Goal: Transaction & Acquisition: Book appointment/travel/reservation

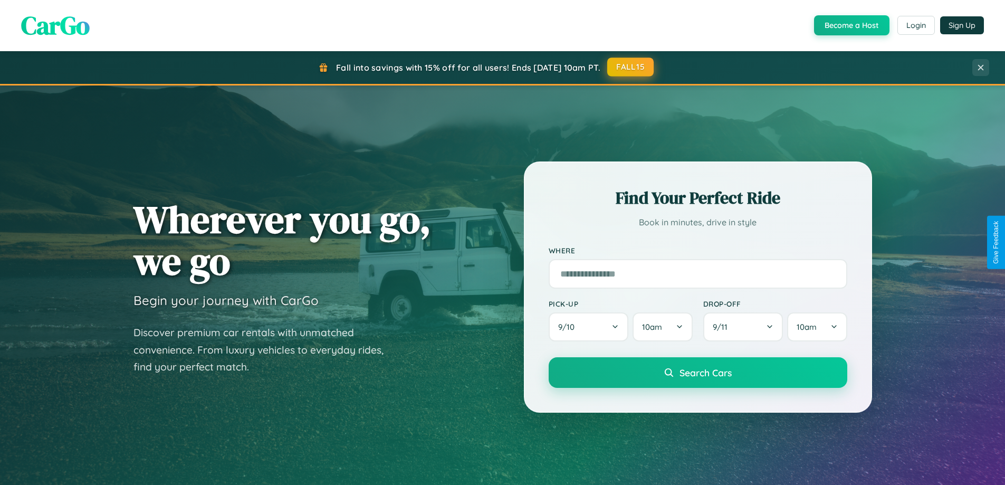
click at [631, 67] on button "FALL15" at bounding box center [630, 67] width 46 height 19
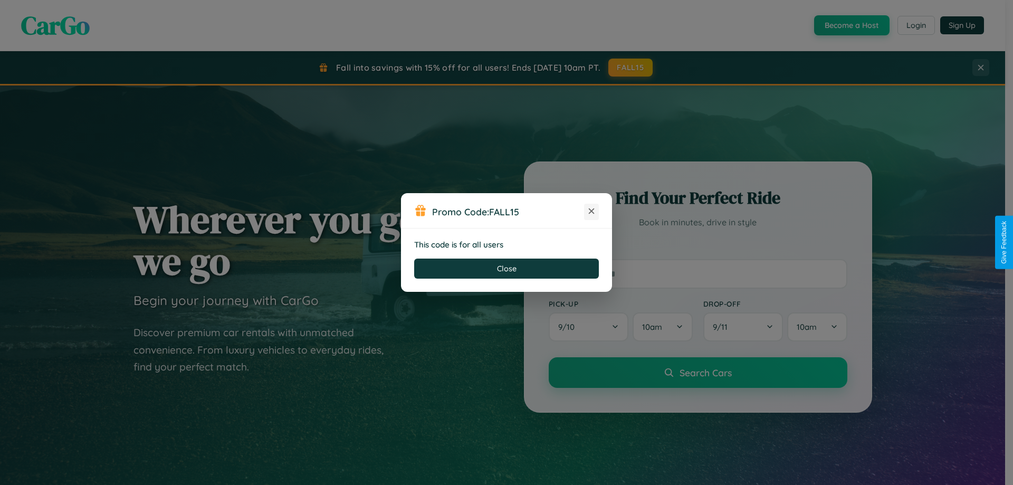
click at [591, 212] on icon at bounding box center [591, 211] width 11 height 11
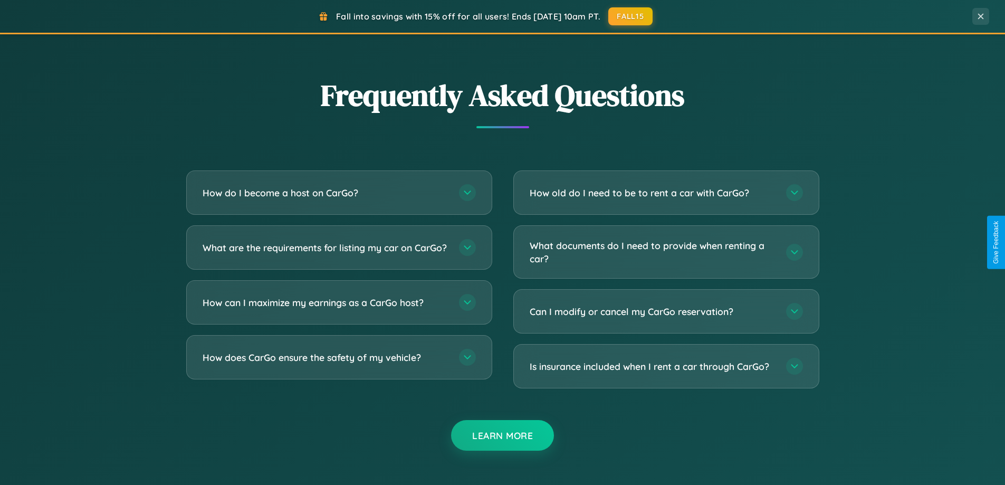
scroll to position [2030, 0]
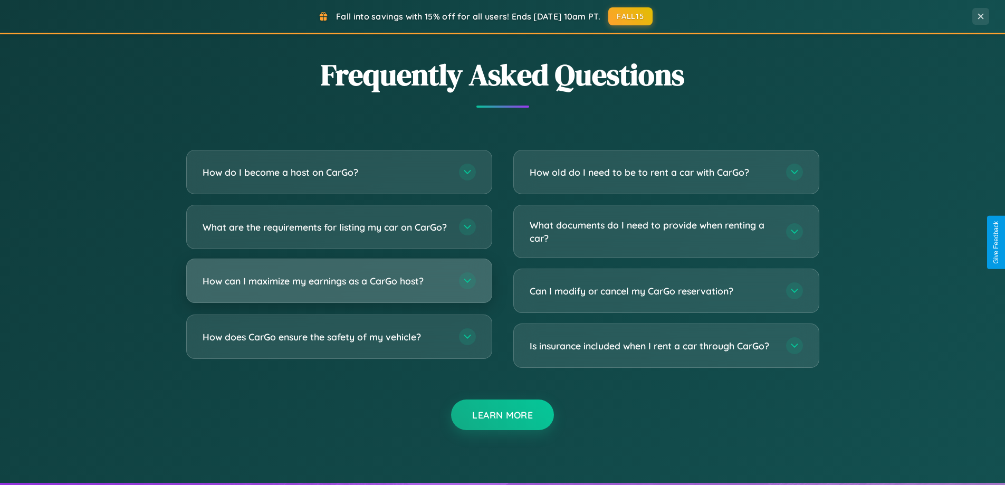
click at [339, 288] on h3 "How can I maximize my earnings as a CarGo host?" at bounding box center [326, 280] width 246 height 13
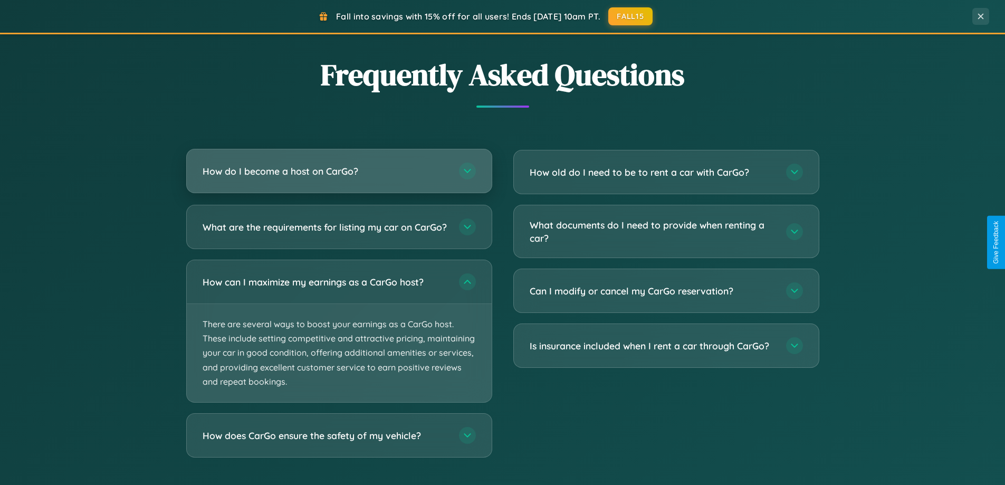
click at [339, 171] on h3 "How do I become a host on CarGo?" at bounding box center [326, 171] width 246 height 13
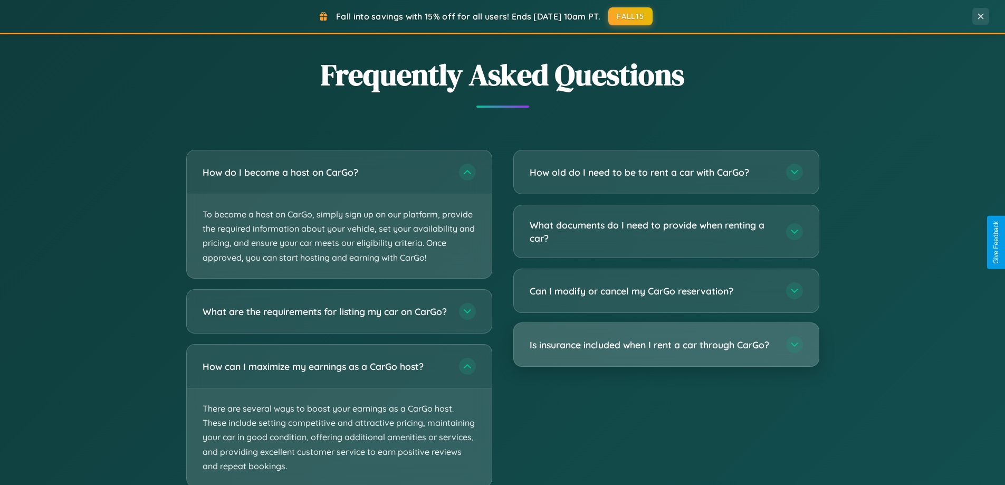
click at [666, 346] on h3 "Is insurance included when I rent a car through CarGo?" at bounding box center [653, 344] width 246 height 13
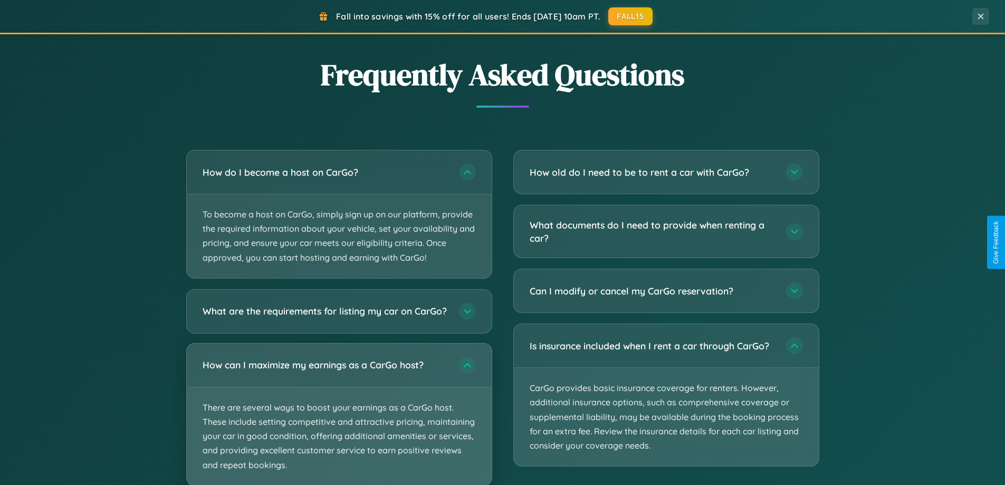
click at [339, 418] on p "There are several ways to boost your earnings as a CarGo host. These include se…" at bounding box center [339, 436] width 305 height 98
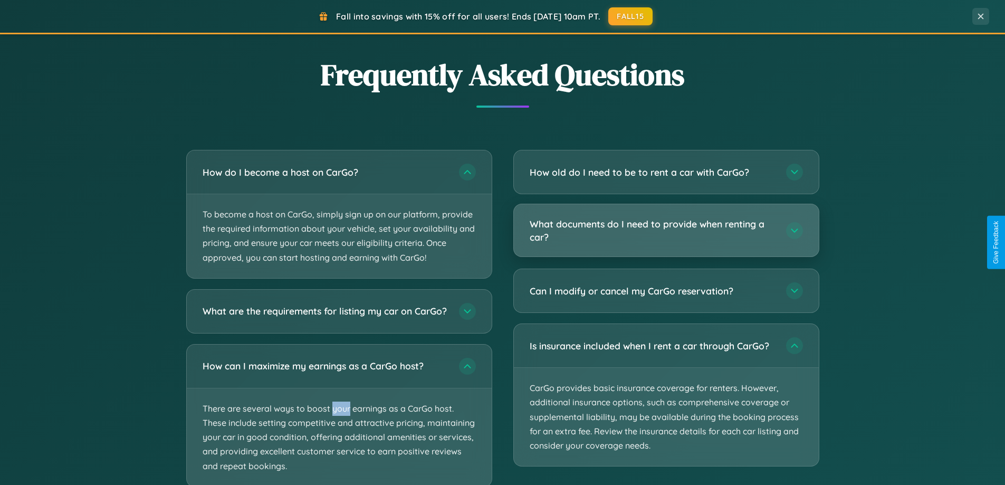
click at [666, 231] on h3 "What documents do I need to provide when renting a car?" at bounding box center [653, 230] width 246 height 26
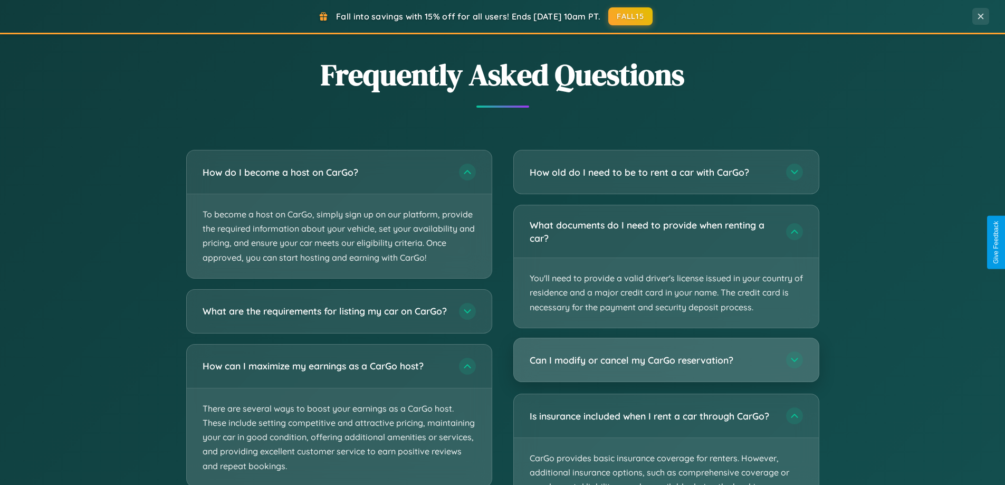
click at [666, 359] on h3 "Can I modify or cancel my CarGo reservation?" at bounding box center [653, 360] width 246 height 13
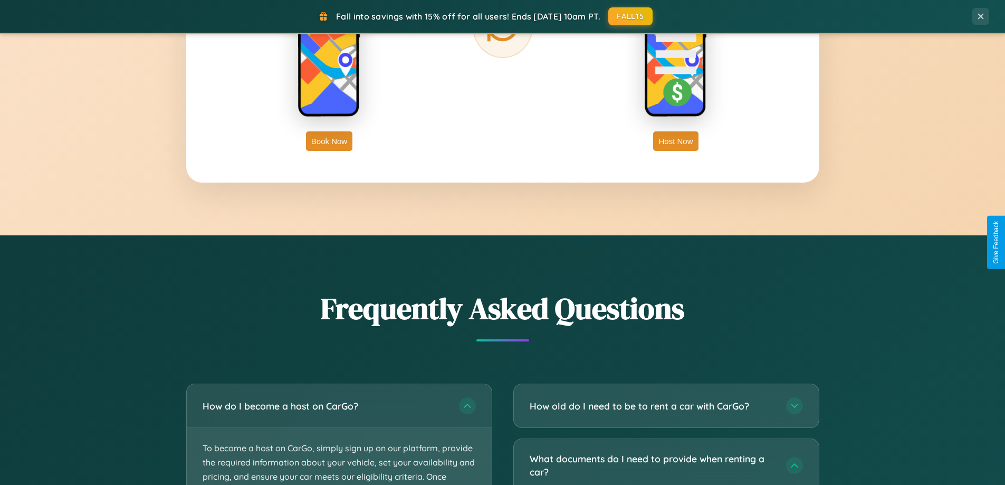
scroll to position [31, 0]
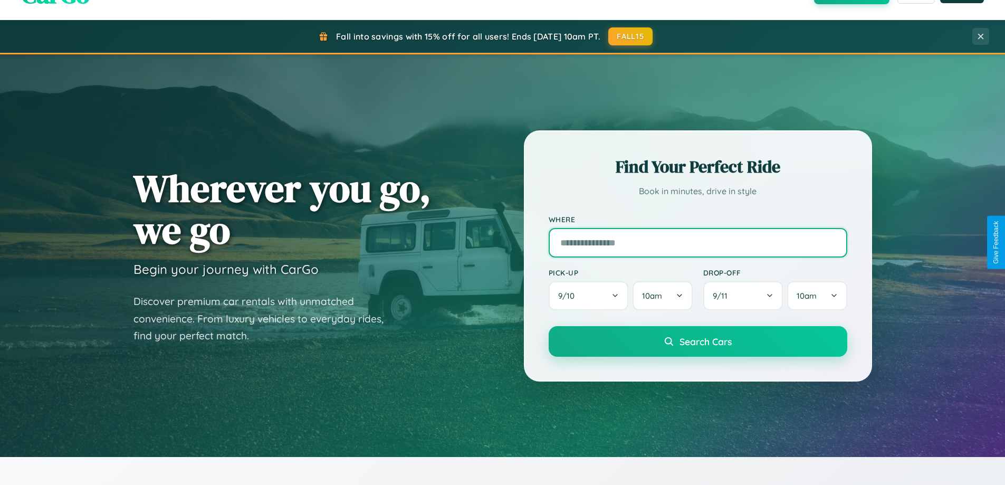
click at [698, 242] on input "text" at bounding box center [698, 243] width 299 height 30
type input "******"
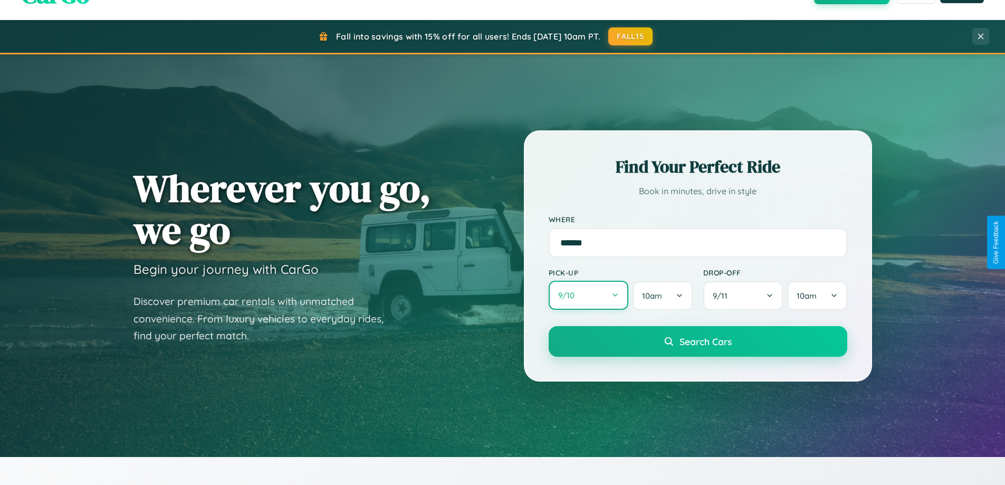
click at [588, 296] on button "9 / 10" at bounding box center [589, 295] width 80 height 29
select select "*"
select select "****"
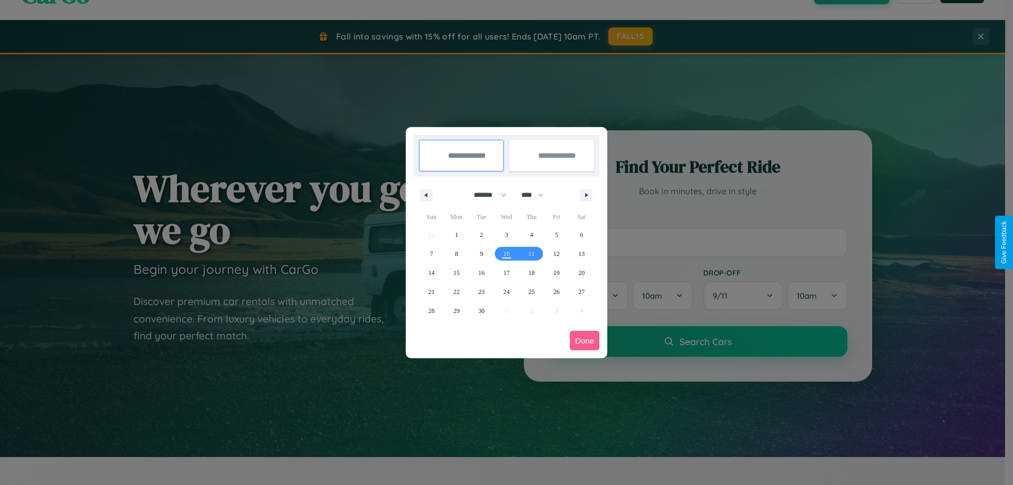
click at [485, 195] on select "******* ******** ***** ***** *** **** **** ****** ********* ******* ******** **…" at bounding box center [488, 194] width 45 height 17
select select "*"
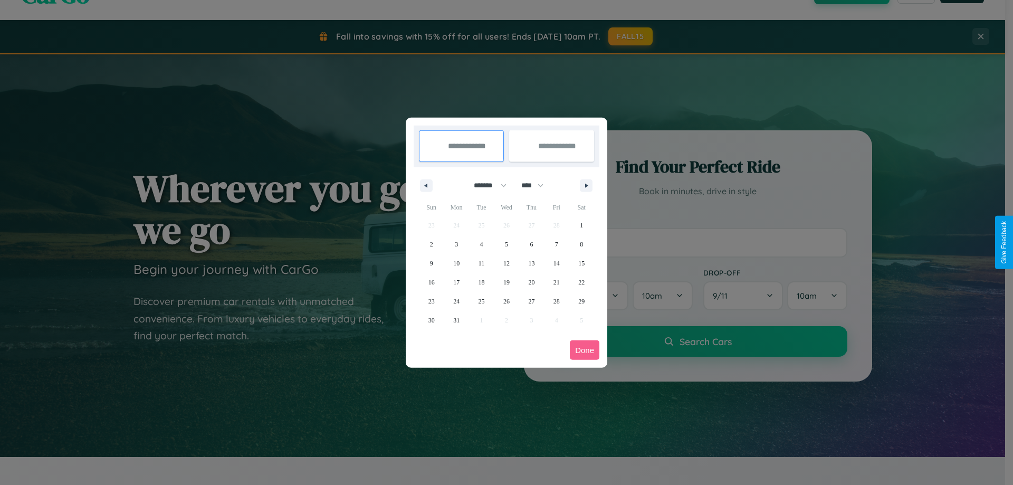
click at [537, 185] on select "**** **** **** **** **** **** **** **** **** **** **** **** **** **** **** ****…" at bounding box center [532, 185] width 32 height 17
select select "****"
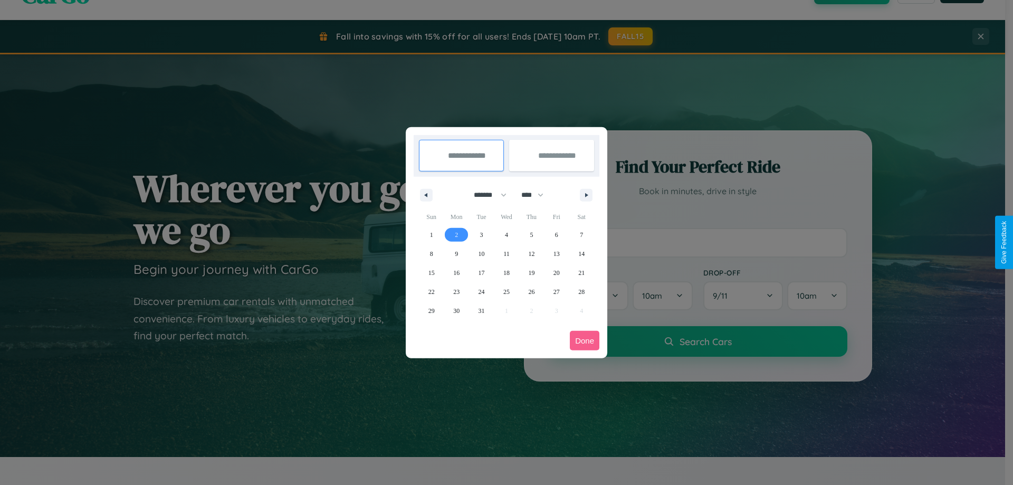
click at [456, 234] on span "2" at bounding box center [456, 234] width 3 height 19
type input "**********"
click at [481, 253] on span "10" at bounding box center [482, 253] width 6 height 19
type input "**********"
click at [585, 340] on button "Done" at bounding box center [585, 341] width 30 height 20
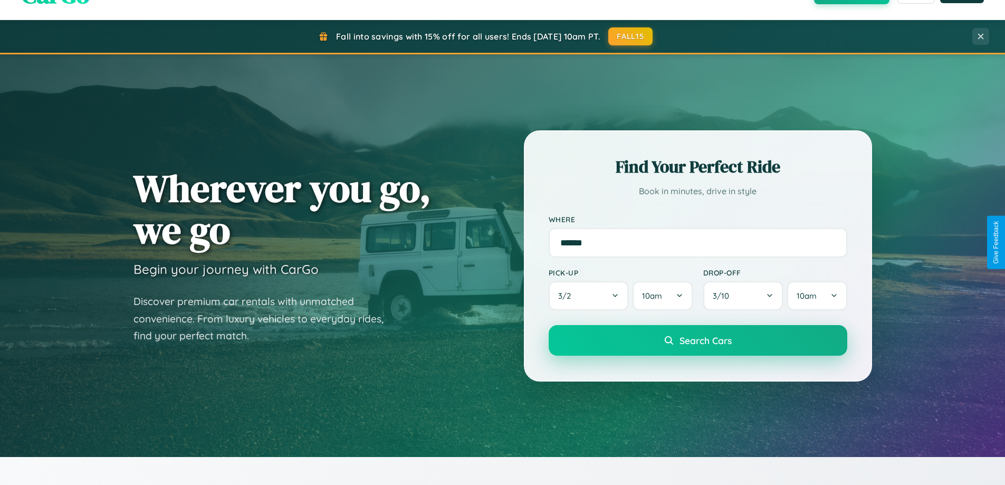
click at [698, 340] on span "Search Cars" at bounding box center [706, 341] width 52 height 12
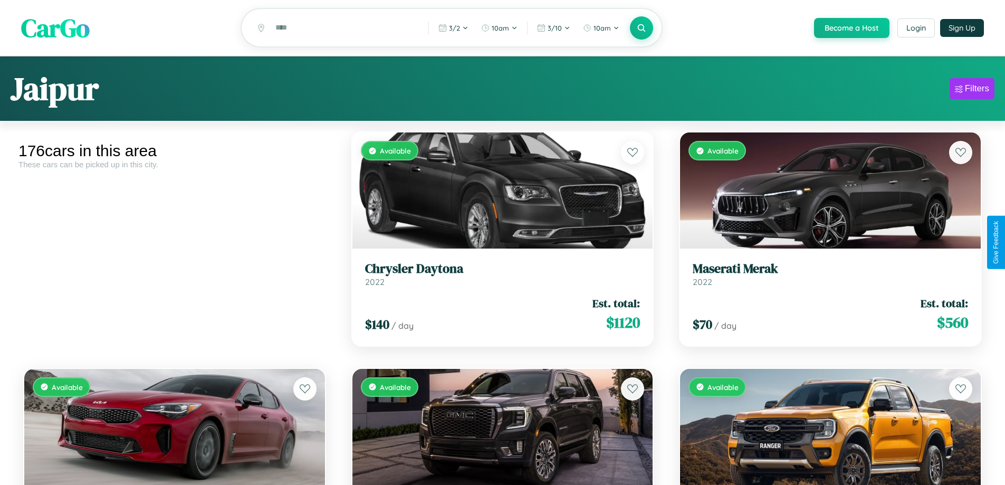
scroll to position [50, 0]
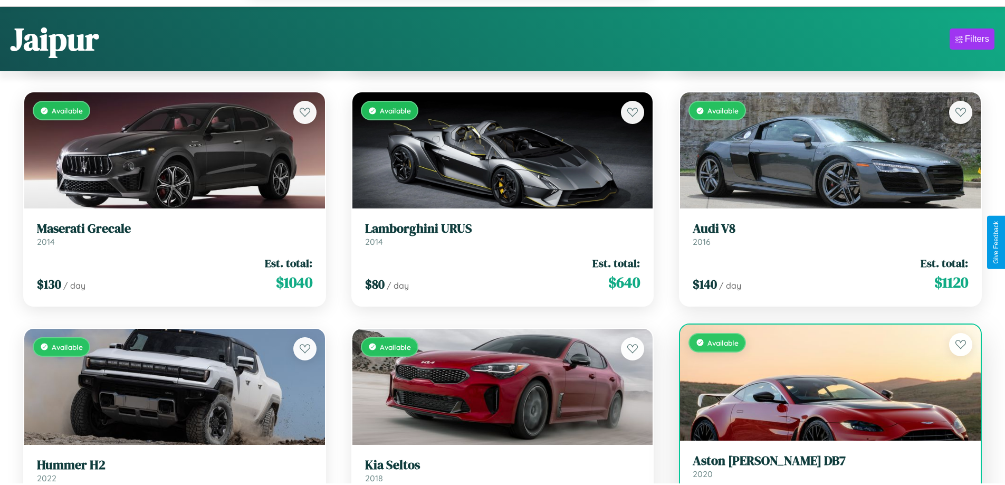
click at [824, 472] on link "Aston Martin DB7 2020" at bounding box center [830, 466] width 275 height 26
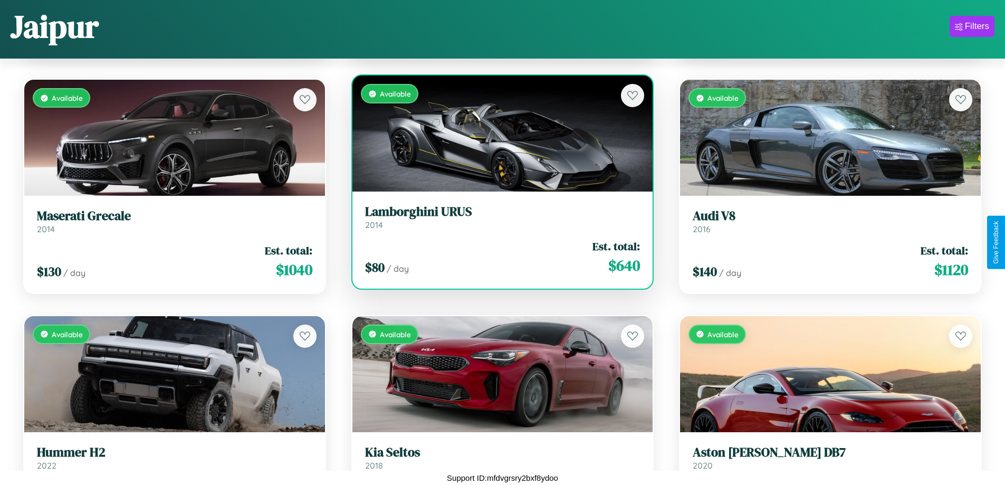
scroll to position [5346, 0]
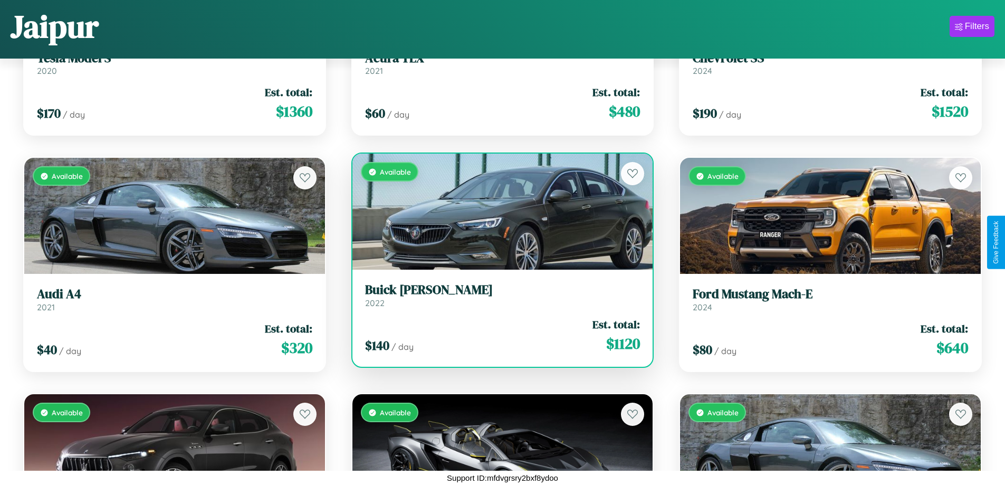
click at [498, 295] on h3 "Buick Cascada" at bounding box center [502, 289] width 275 height 15
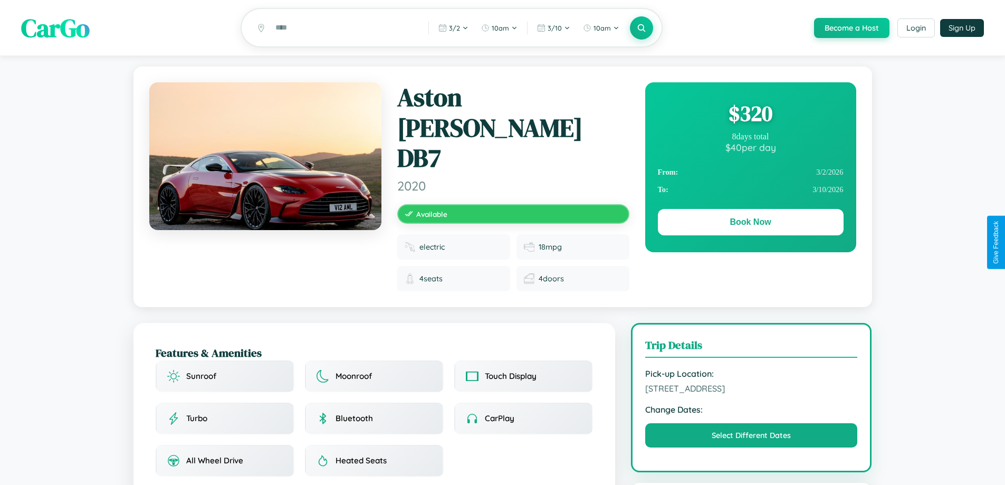
scroll to position [347, 0]
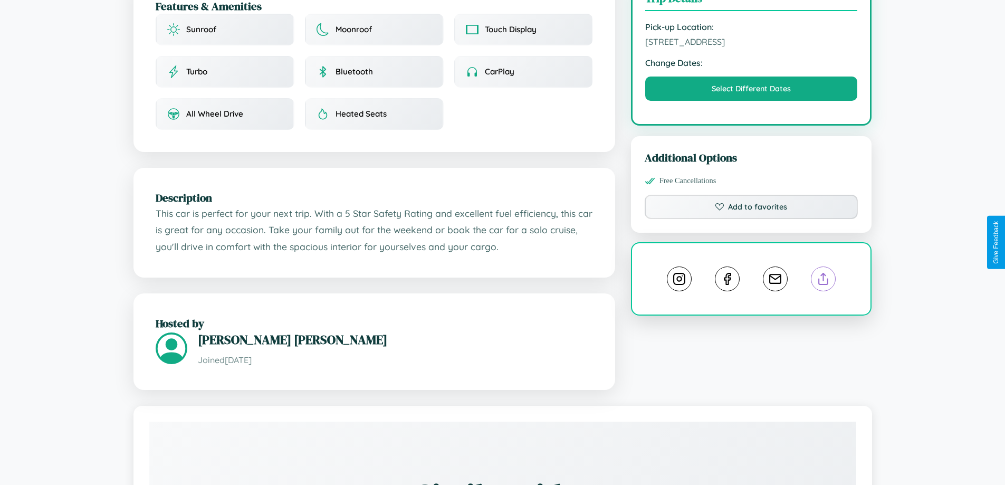
click at [824, 273] on line at bounding box center [824, 276] width 0 height 7
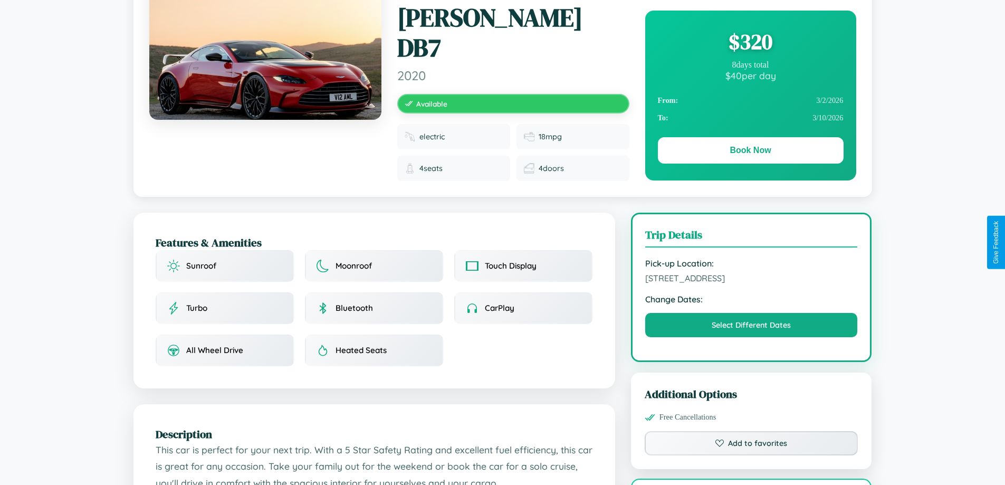
scroll to position [109, 0]
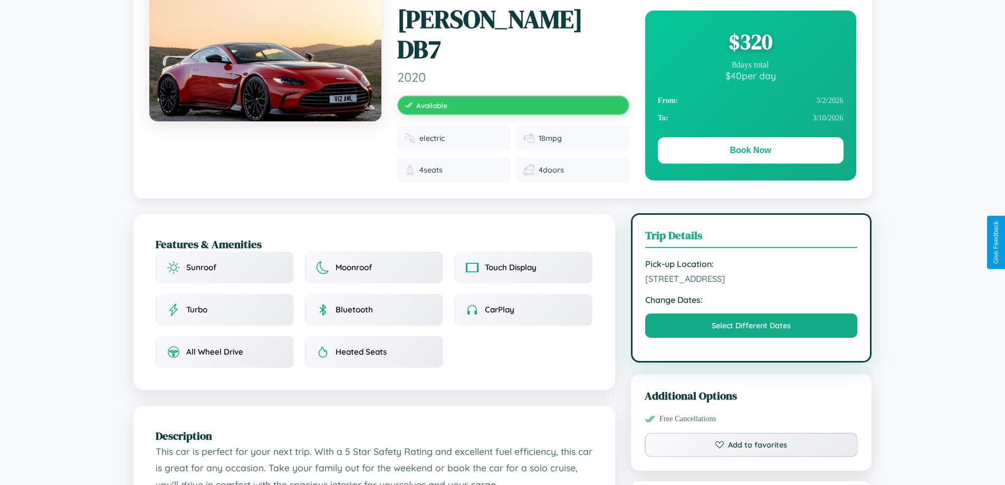
click at [751, 273] on span "9018 Third Street Jaipur Rajasthan 16278 India" at bounding box center [751, 278] width 213 height 11
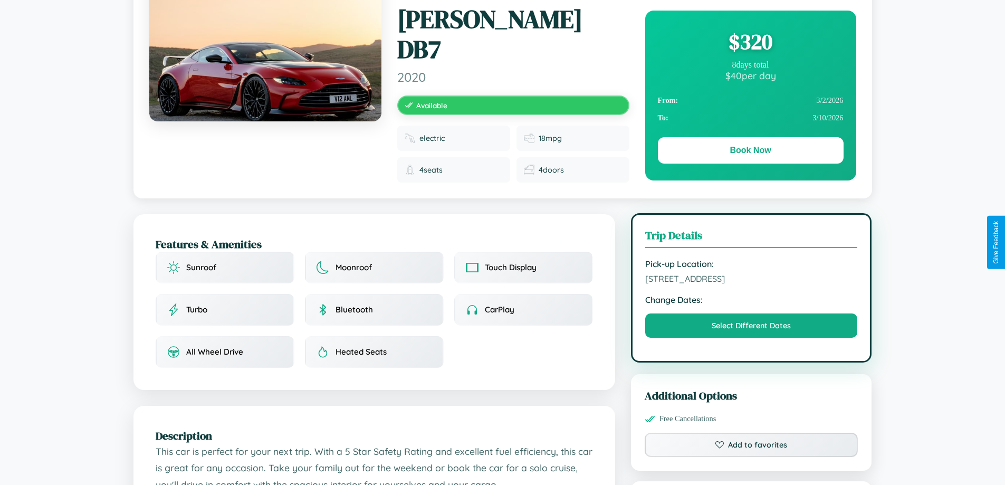
click at [751, 273] on span "9018 Third Street Jaipur Rajasthan 16278 India" at bounding box center [751, 278] width 213 height 11
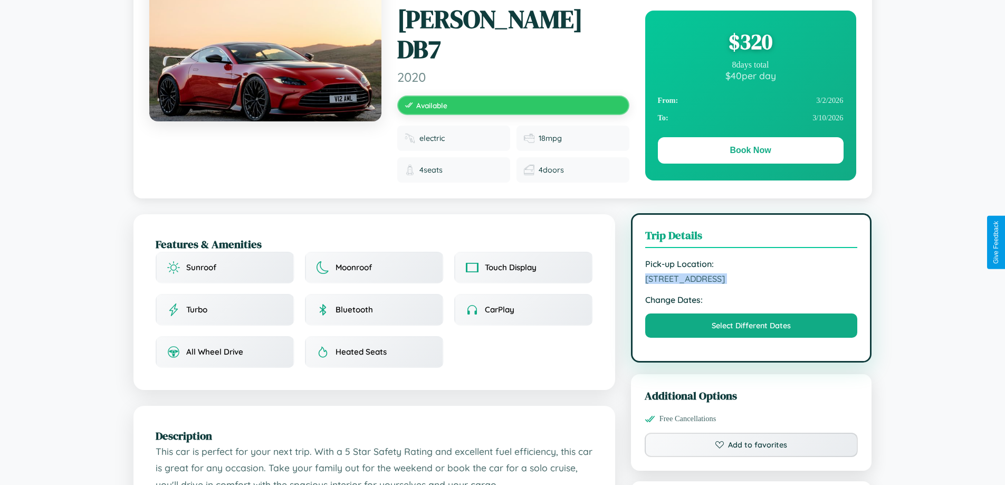
click at [751, 273] on span "9018 Third Street Jaipur Rajasthan 16278 India" at bounding box center [751, 278] width 213 height 11
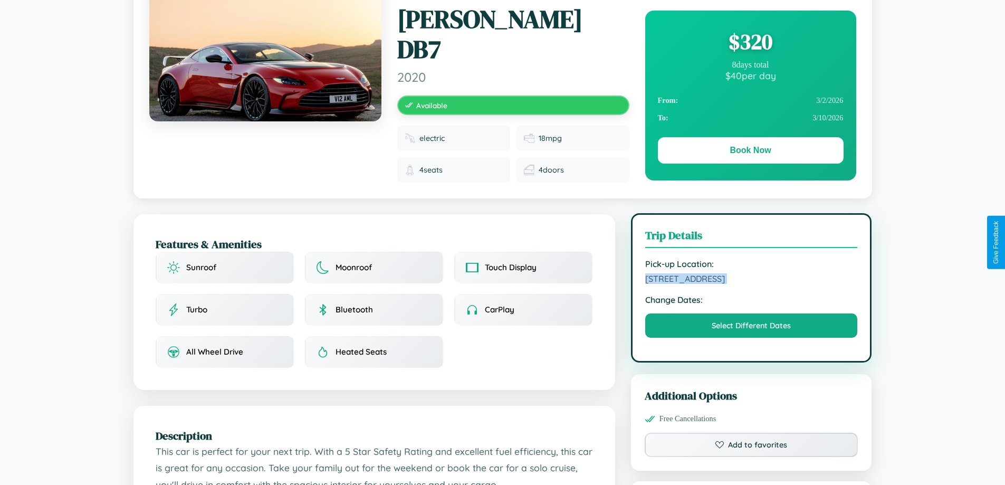
click at [751, 273] on span "9018 Third Street Jaipur Rajasthan 16278 India" at bounding box center [751, 278] width 213 height 11
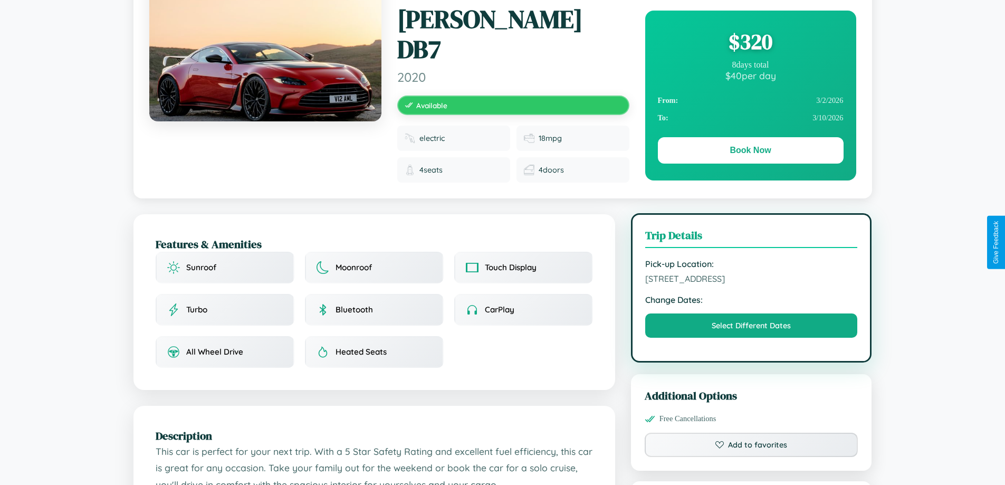
click at [751, 273] on span "9018 Third Street Jaipur Rajasthan 16278 India" at bounding box center [751, 278] width 213 height 11
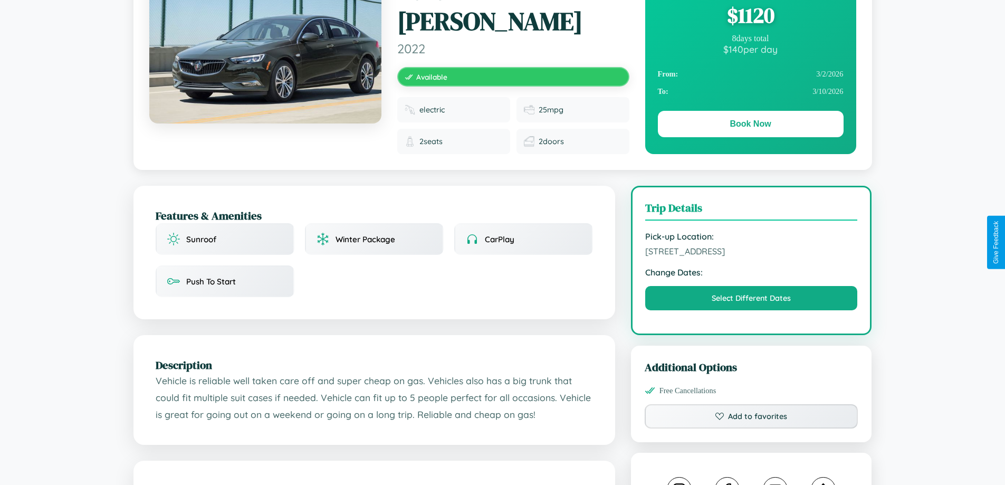
scroll to position [109, 0]
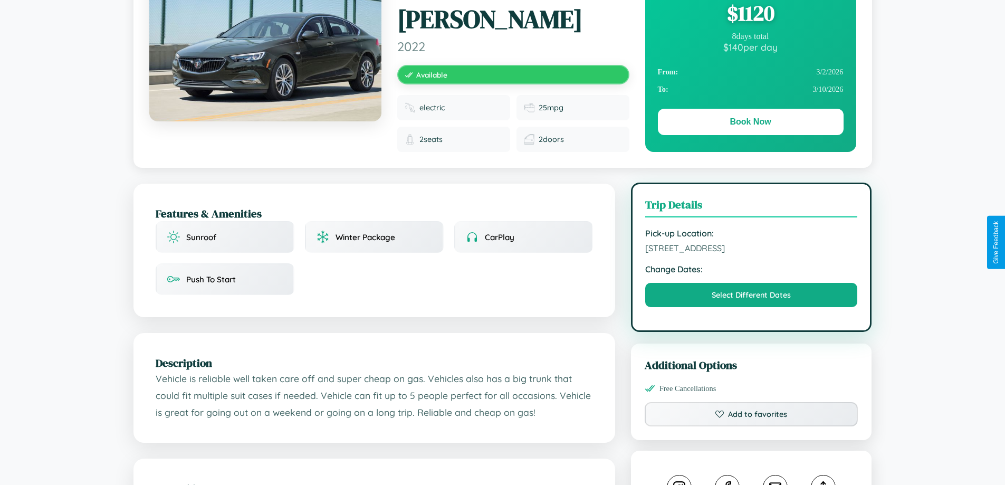
click at [751, 243] on span "[STREET_ADDRESS]" at bounding box center [751, 248] width 213 height 11
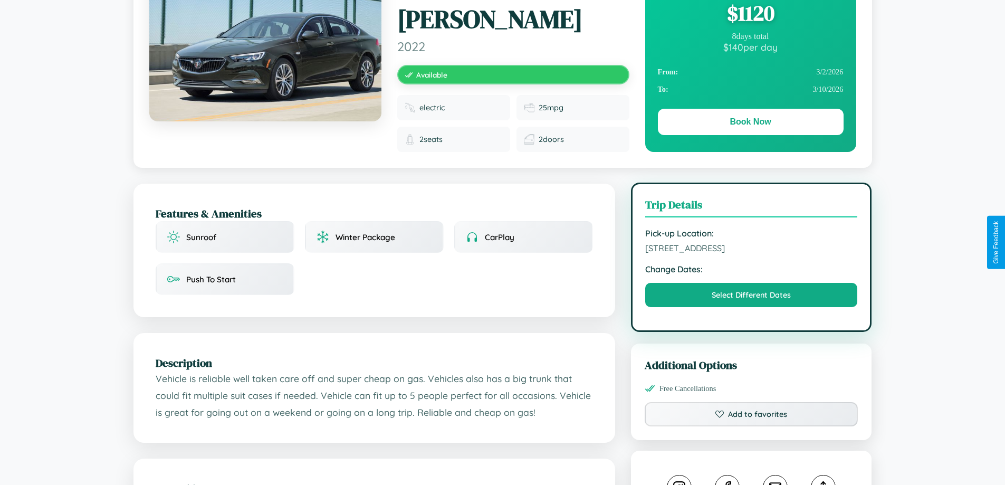
click at [751, 243] on span "[STREET_ADDRESS]" at bounding box center [751, 248] width 213 height 11
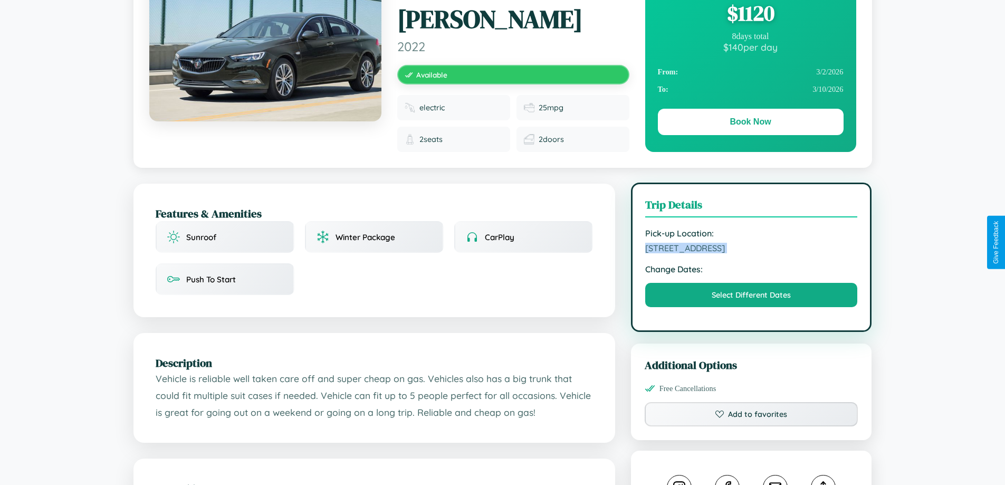
click at [751, 243] on span "[STREET_ADDRESS]" at bounding box center [751, 248] width 213 height 11
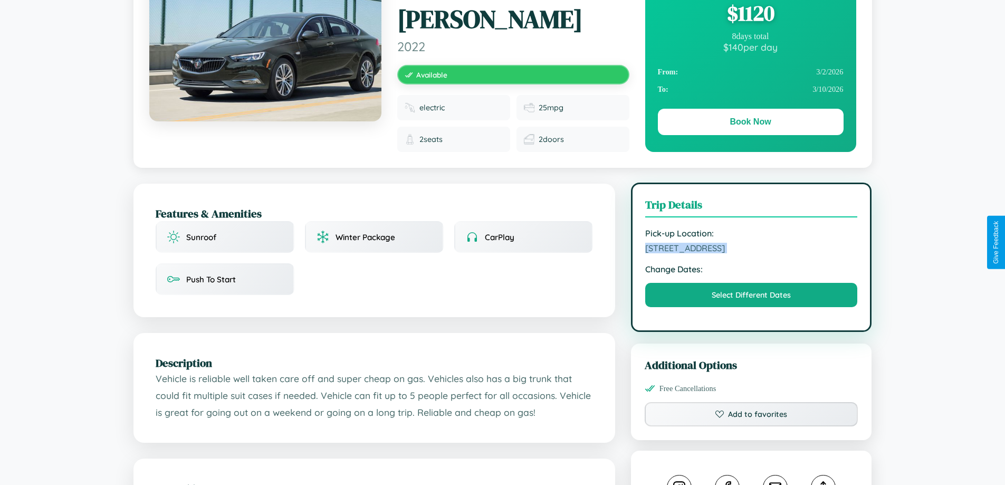
click at [751, 243] on span "[STREET_ADDRESS]" at bounding box center [751, 248] width 213 height 11
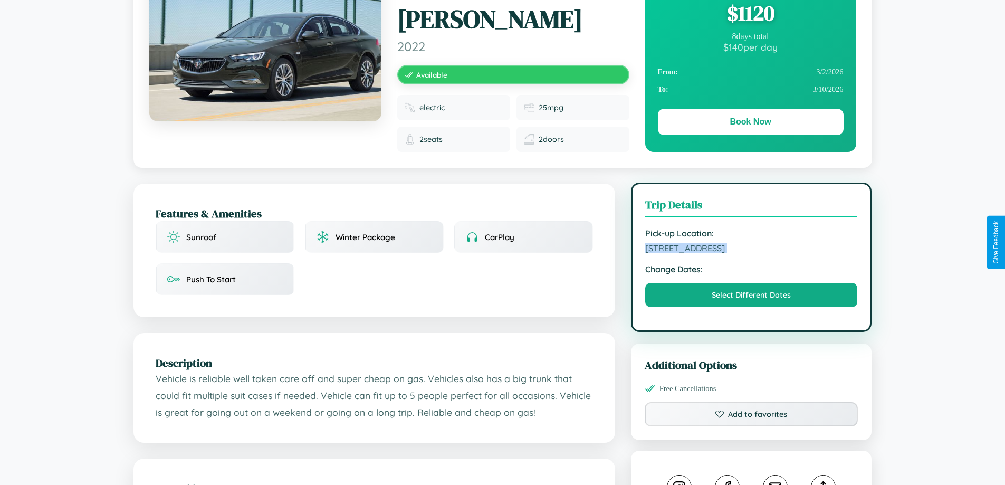
click at [751, 243] on span "[STREET_ADDRESS]" at bounding box center [751, 248] width 213 height 11
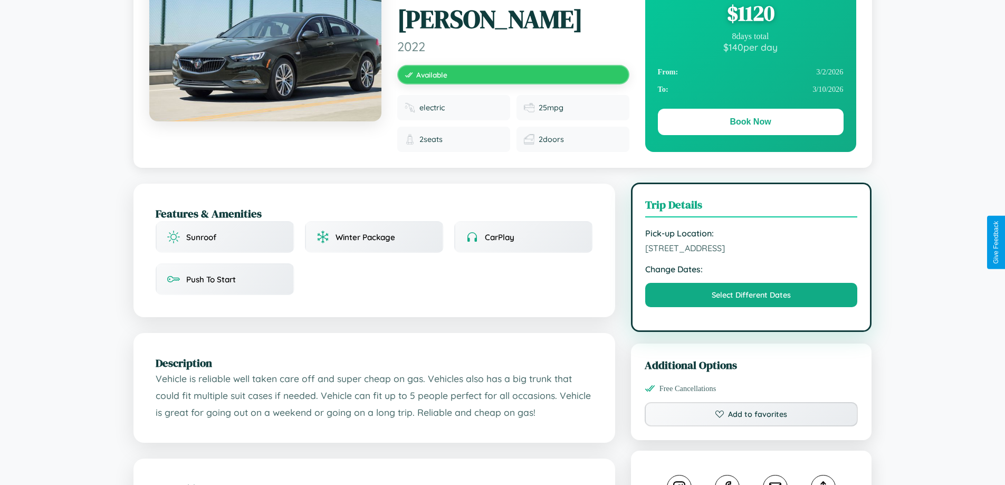
scroll to position [108, 0]
